Goal: Complete application form

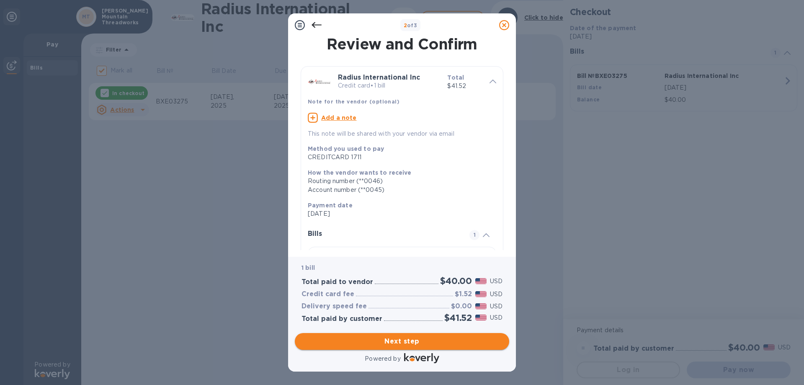
click at [402, 340] on span "Next step" at bounding box center [401, 341] width 201 height 10
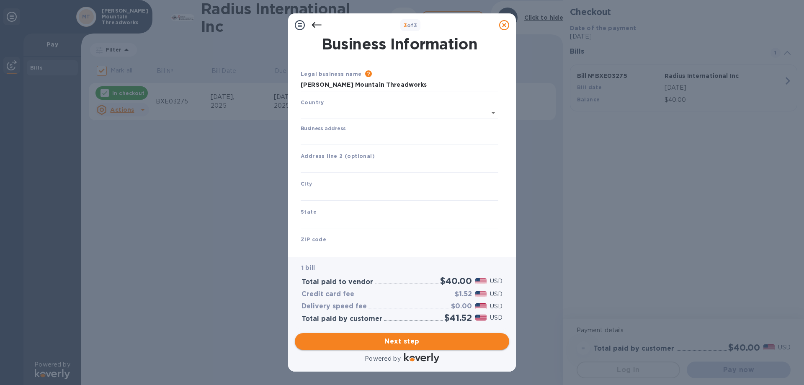
type input "[GEOGRAPHIC_DATA]"
click at [335, 134] on input "Business address" at bounding box center [400, 137] width 198 height 13
type input "[STREET_ADDRESS]"
click at [317, 190] on input "text" at bounding box center [400, 192] width 198 height 13
type input "Banner Elk"
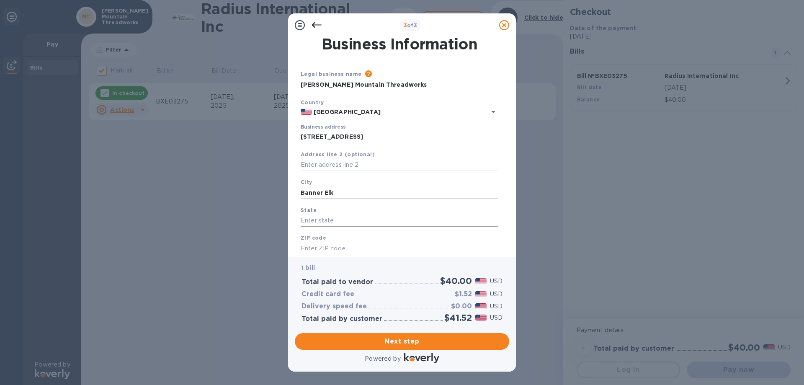
click at [316, 222] on input "text" at bounding box center [400, 220] width 198 height 13
type input "NC"
click at [314, 249] on input "text" at bounding box center [400, 248] width 198 height 13
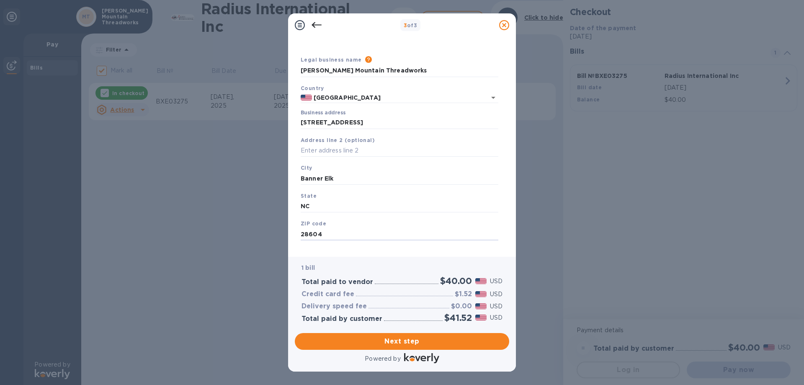
scroll to position [25, 0]
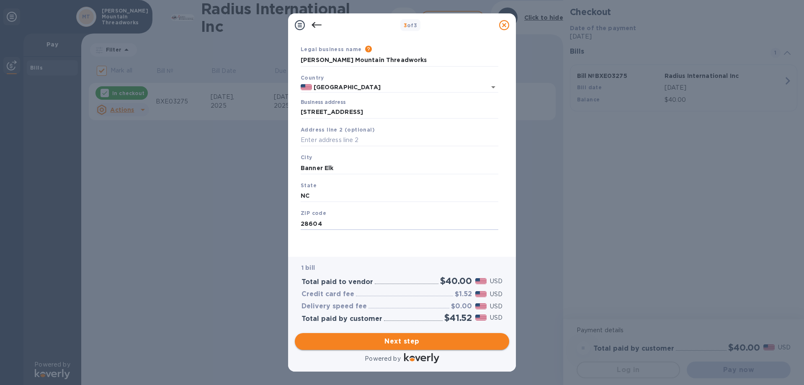
type input "28604"
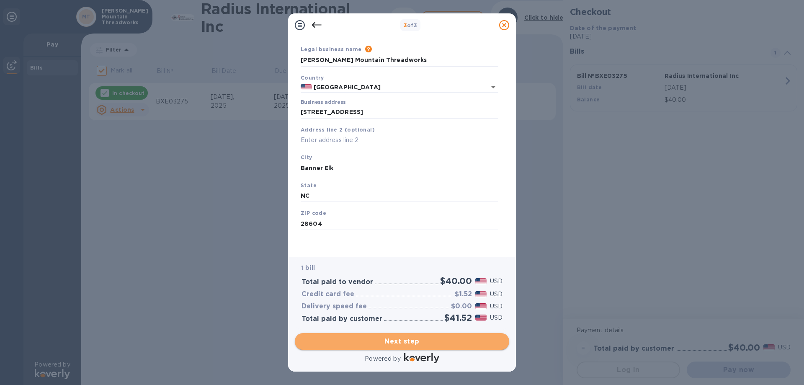
click at [412, 340] on span "Next step" at bounding box center [401, 341] width 201 height 10
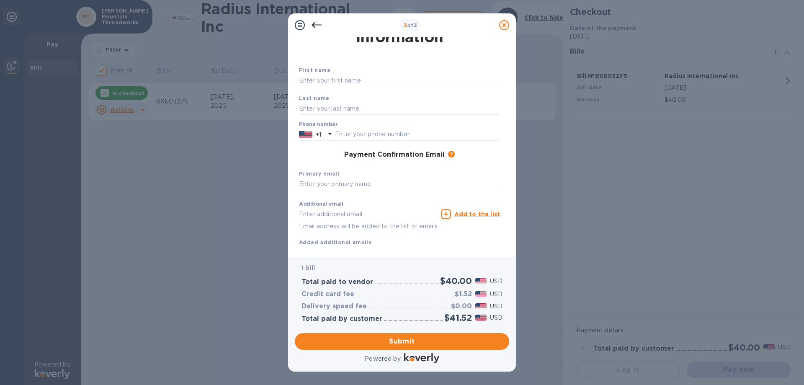
click at [311, 80] on input "text" at bounding box center [399, 81] width 201 height 13
type input "[PERSON_NAME]"
click at [302, 107] on input "text" at bounding box center [399, 108] width 201 height 13
type input "Pozell"
click at [349, 132] on input "text" at bounding box center [417, 134] width 165 height 13
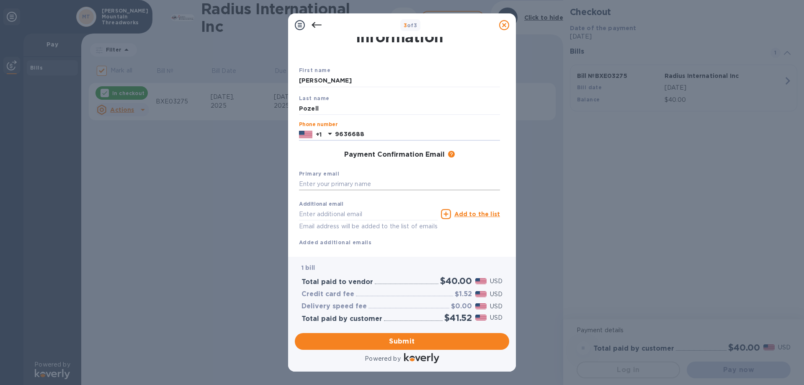
type input "9636688"
click at [329, 184] on input "text" at bounding box center [399, 184] width 201 height 13
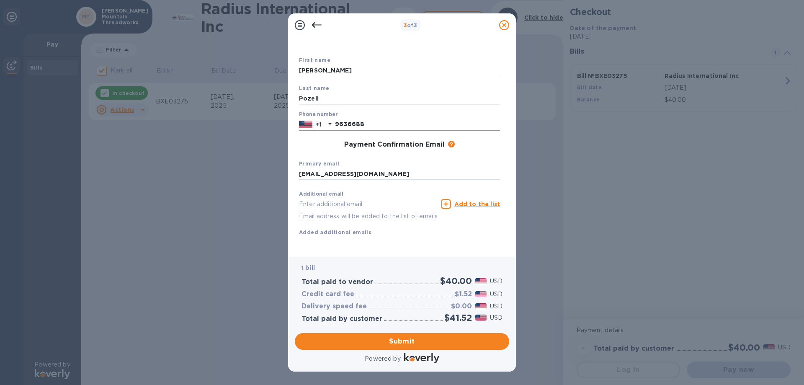
type input "[EMAIL_ADDRESS][DOMAIN_NAME]"
click at [336, 118] on input "9636688" at bounding box center [417, 124] width 165 height 13
type input "8289636688"
click at [398, 344] on span "Submit" at bounding box center [401, 341] width 201 height 10
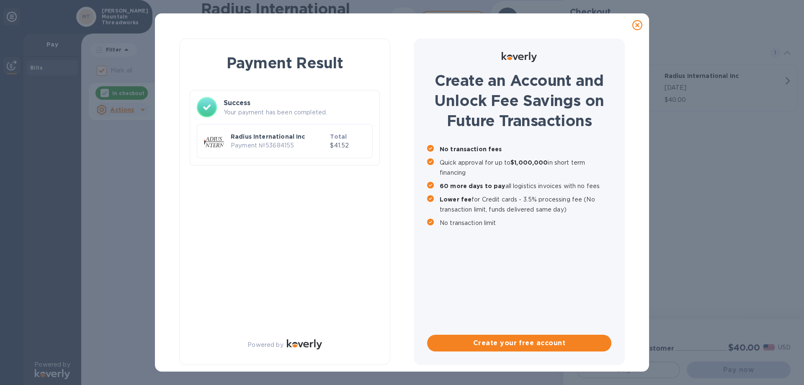
checkbox input "false"
